Goal: Information Seeking & Learning: Learn about a topic

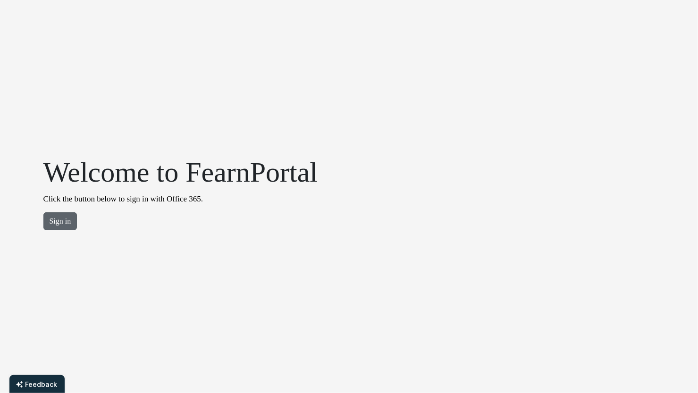
click at [55, 219] on button "Sign in" at bounding box center [60, 221] width 34 height 18
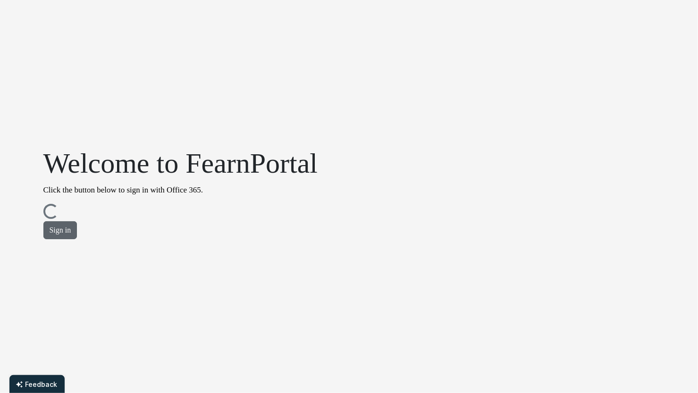
click at [55, 232] on button "Sign in" at bounding box center [60, 230] width 34 height 18
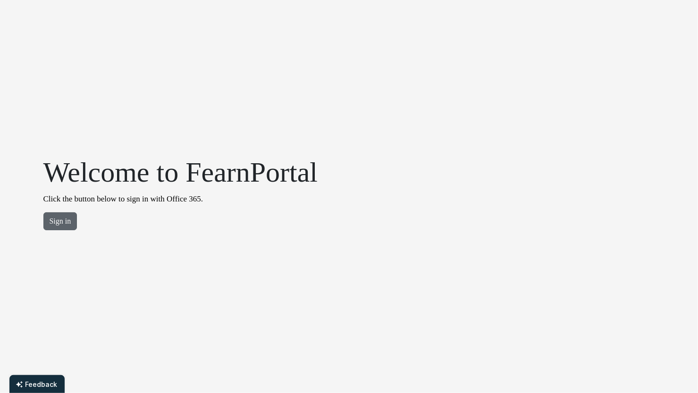
click at [63, 220] on button "Sign in" at bounding box center [60, 221] width 34 height 18
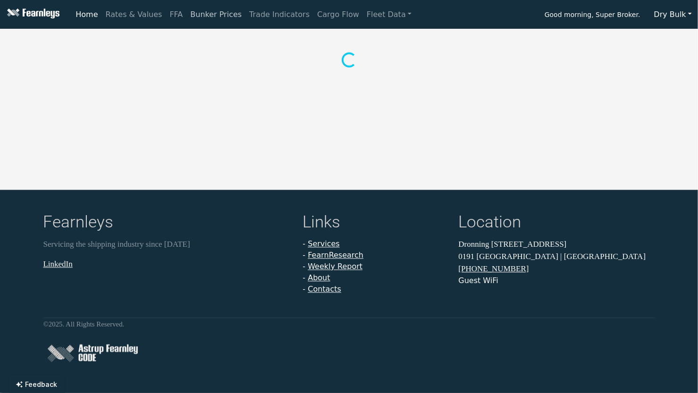
click at [201, 13] on link "Bunker Prices" at bounding box center [215, 14] width 59 height 19
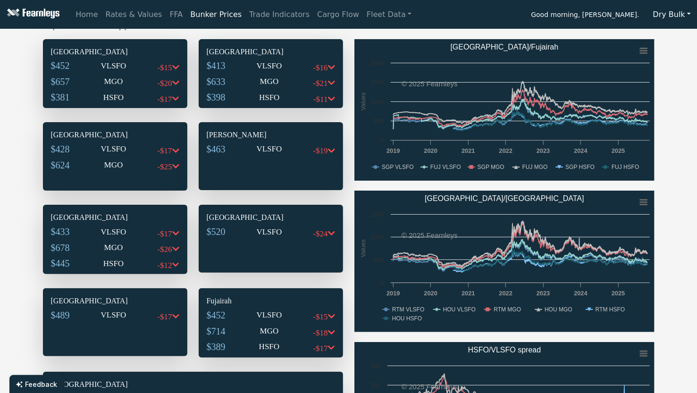
scroll to position [22, 0]
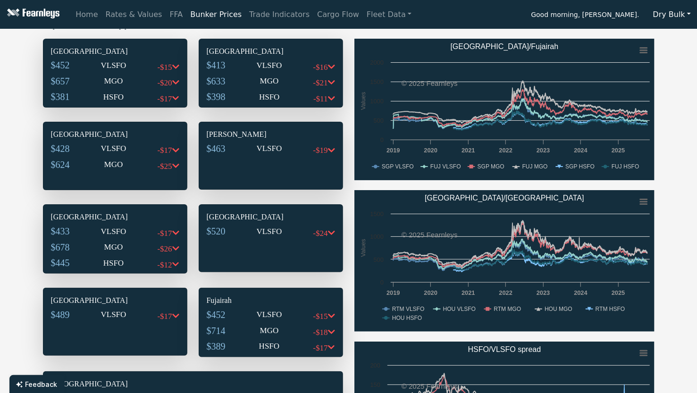
click at [81, 51] on h6 "[GEOGRAPHIC_DATA]" at bounding box center [115, 51] width 128 height 9
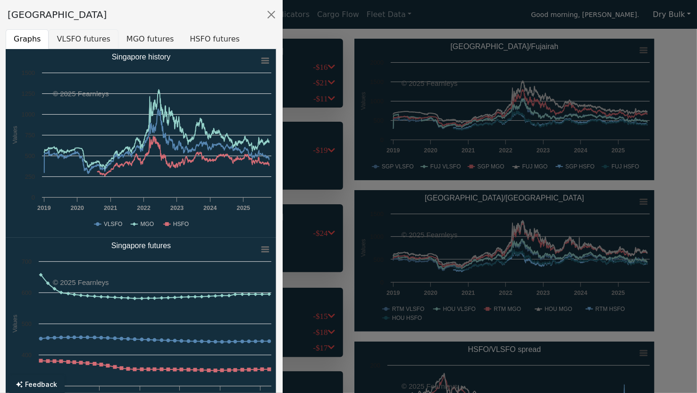
click at [66, 34] on button "VLSFO futures" at bounding box center [84, 39] width 70 height 20
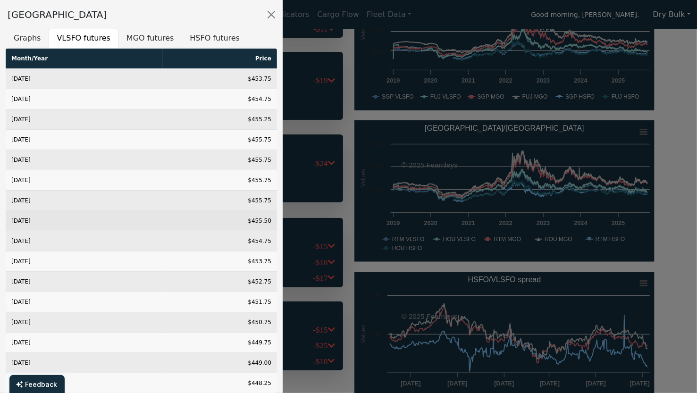
scroll to position [0, 0]
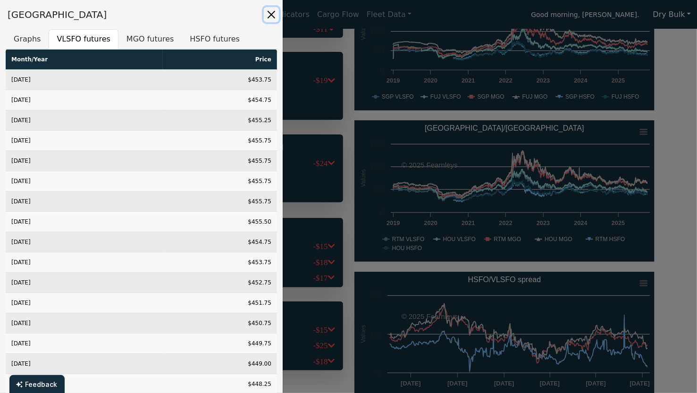
click at [274, 9] on button "Close" at bounding box center [271, 14] width 15 height 15
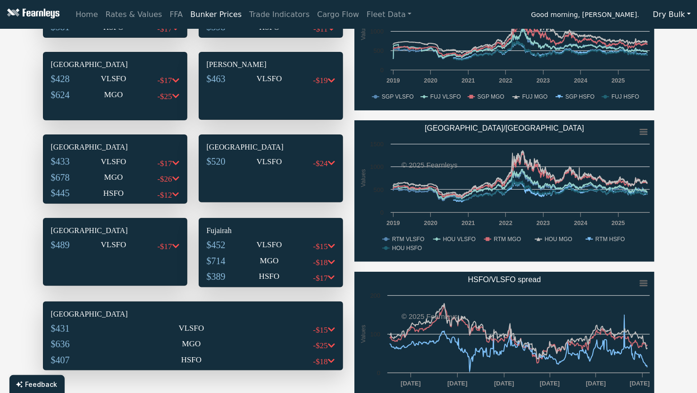
scroll to position [36, 0]
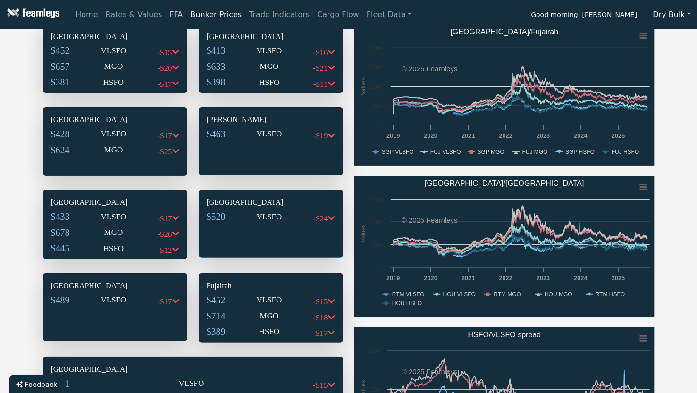
click at [167, 17] on link "FFA" at bounding box center [176, 14] width 21 height 19
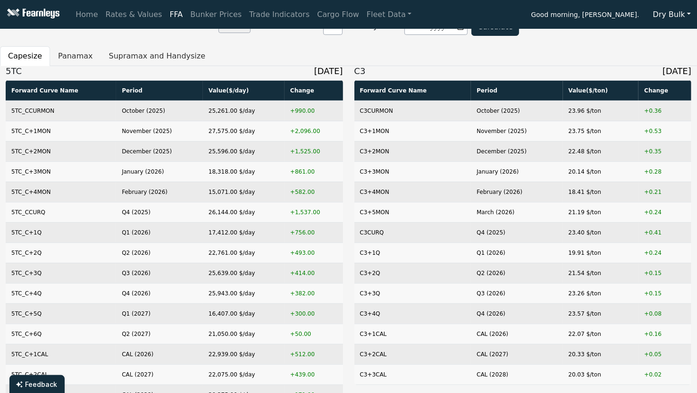
scroll to position [21, 0]
